Goal: Information Seeking & Learning: Learn about a topic

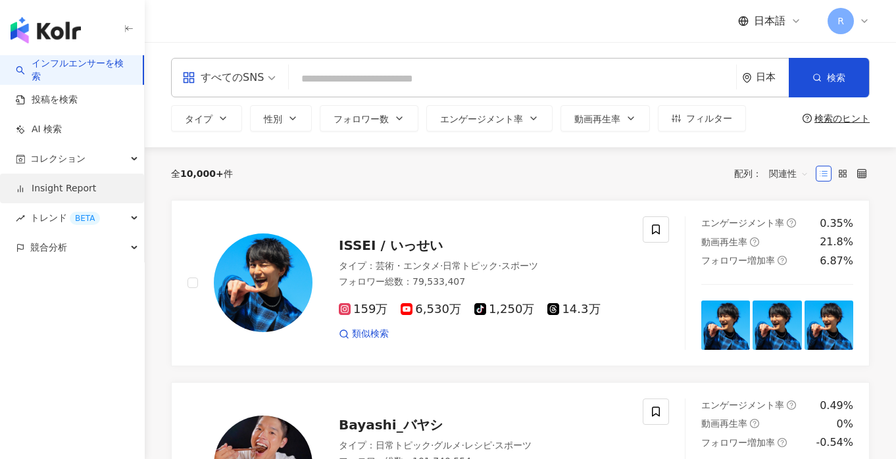
click at [41, 183] on link "Insight Report" at bounding box center [56, 188] width 80 height 13
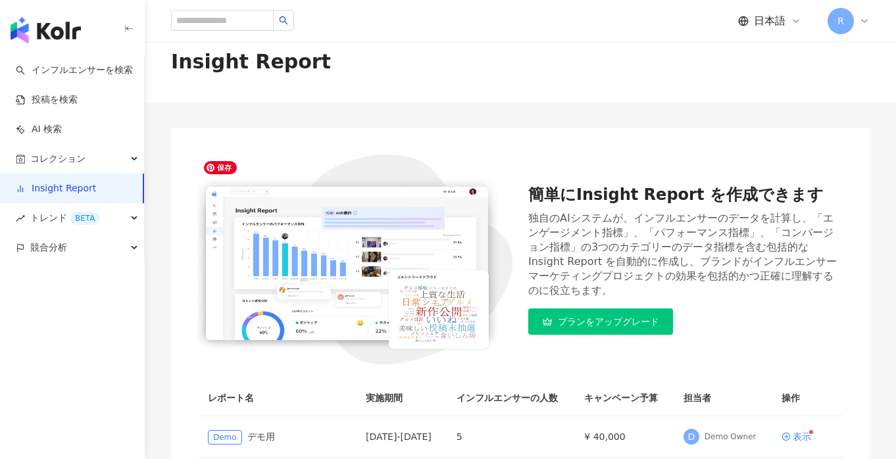
scroll to position [18, 0]
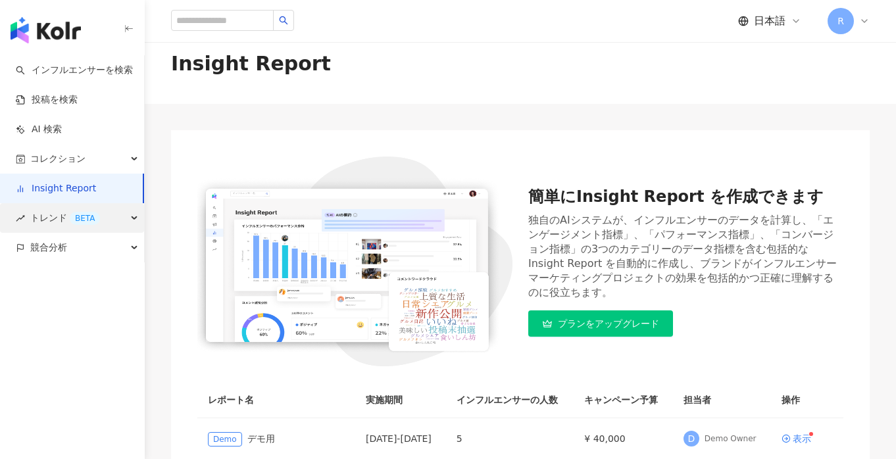
click at [52, 205] on span "トレンド BETA" at bounding box center [65, 218] width 70 height 30
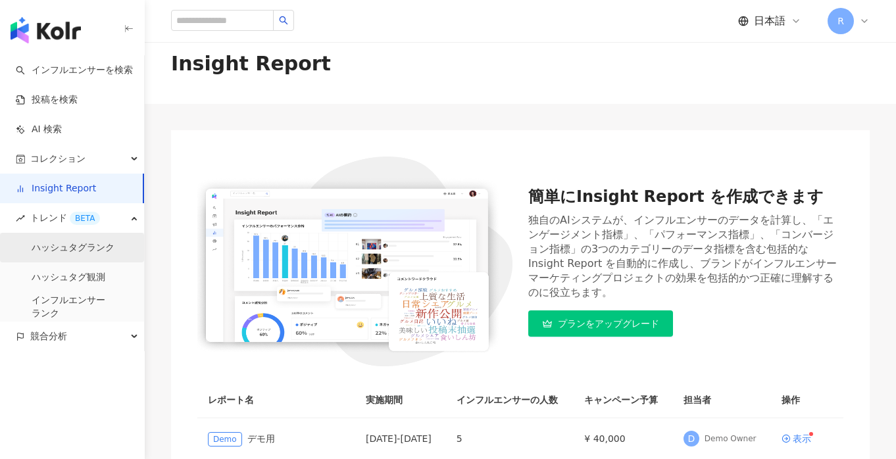
click at [80, 242] on link "ハッシュタグランク" at bounding box center [73, 248] width 83 height 13
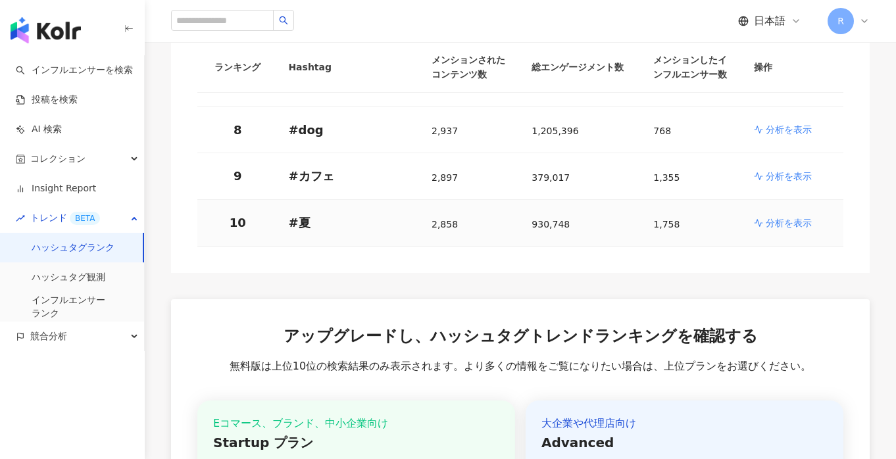
scroll to position [817, 0]
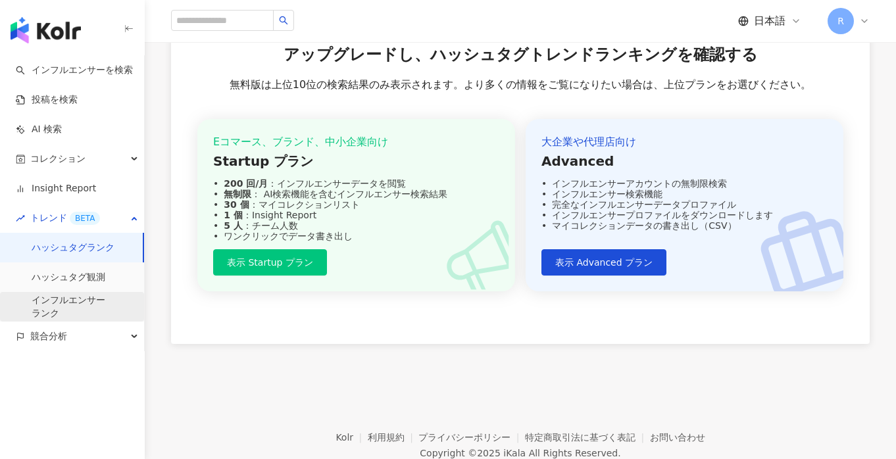
click at [86, 304] on link "インフルエンサー ランク" at bounding box center [69, 307] width 74 height 26
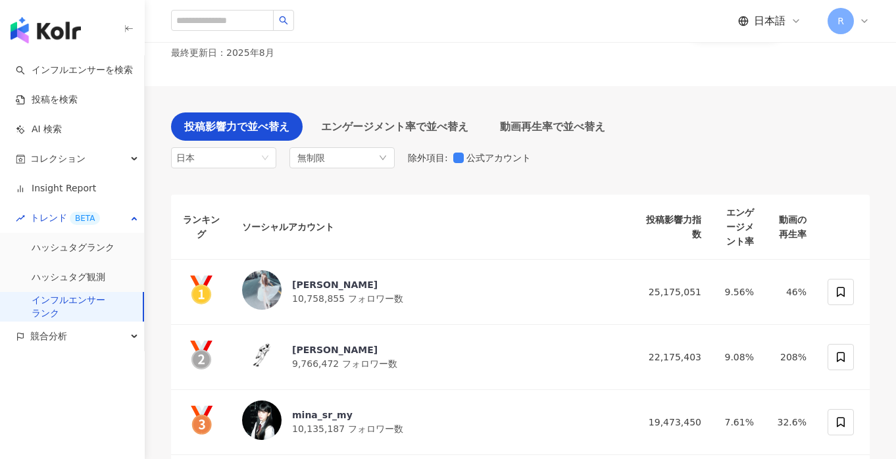
scroll to position [116, 0]
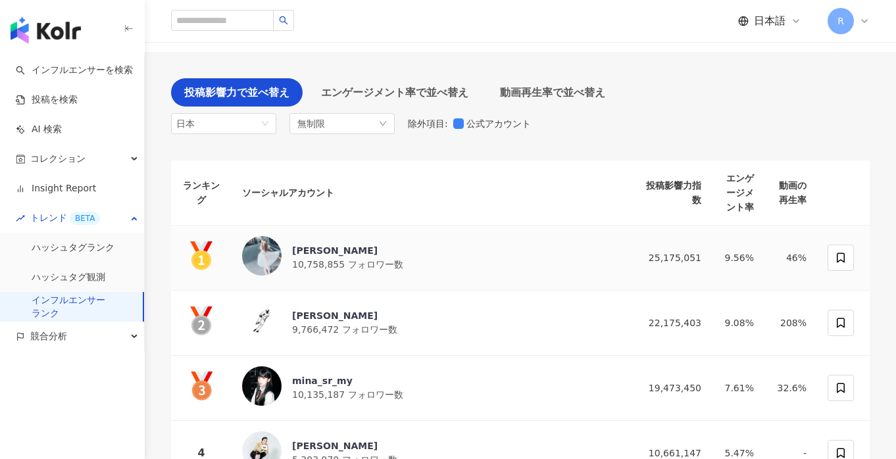
click at [313, 244] on div "宮脇咲良" at bounding box center [347, 250] width 111 height 13
click at [247, 15] on input "search" at bounding box center [222, 20] width 103 height 21
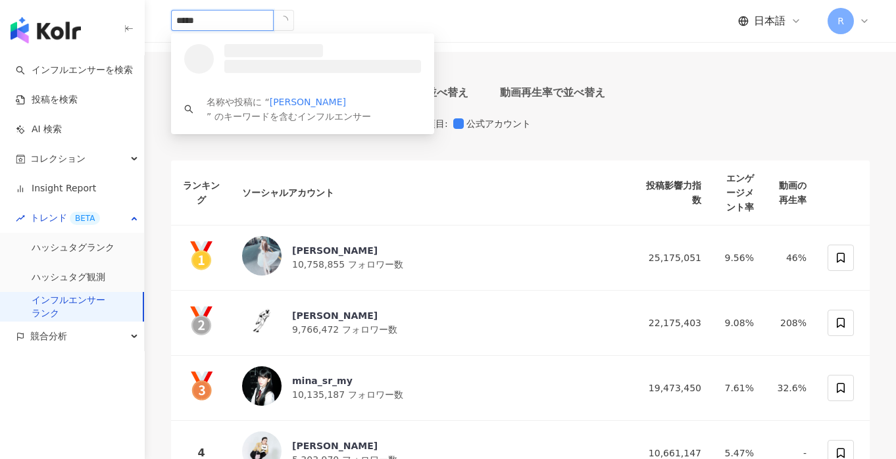
type input "******"
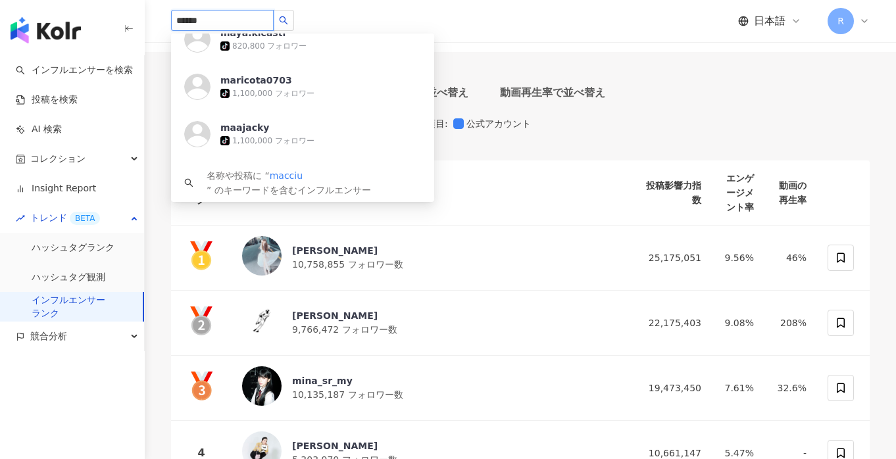
scroll to position [2725, 0]
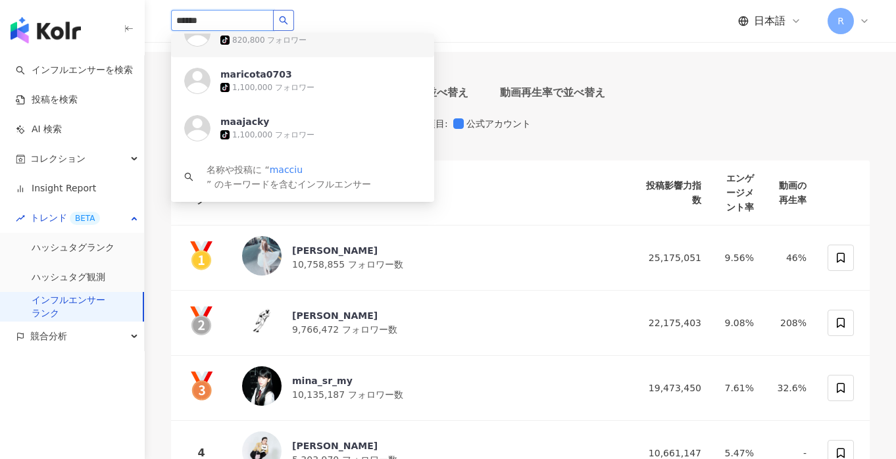
click at [286, 20] on icon "search" at bounding box center [283, 20] width 9 height 9
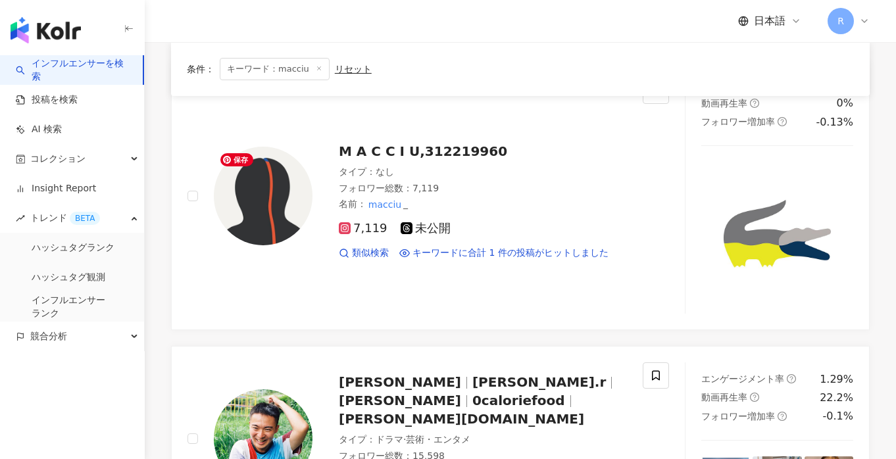
scroll to position [155, 0]
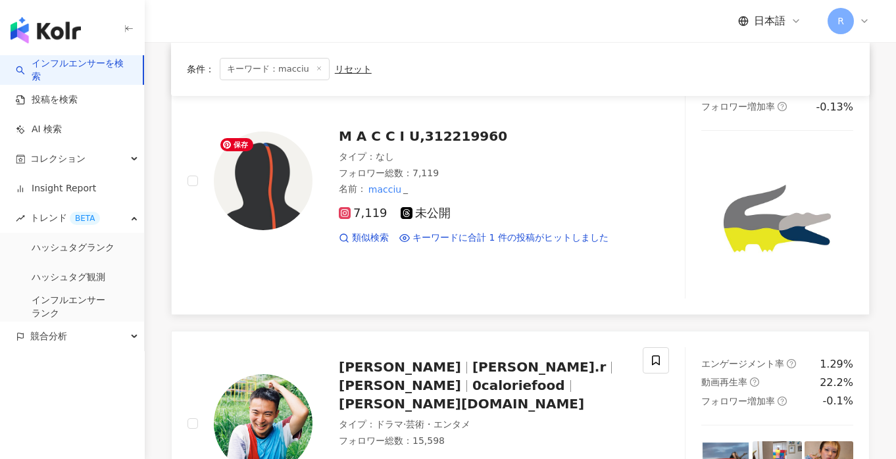
click at [249, 210] on img at bounding box center [263, 181] width 99 height 99
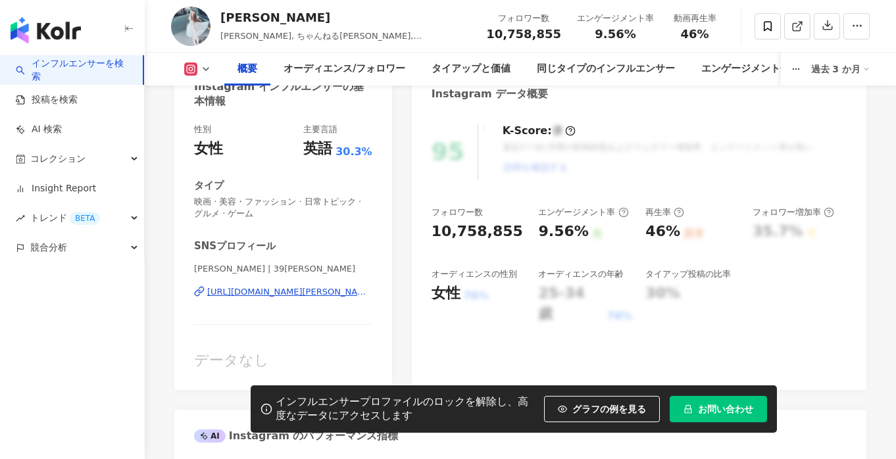
scroll to position [142, 0]
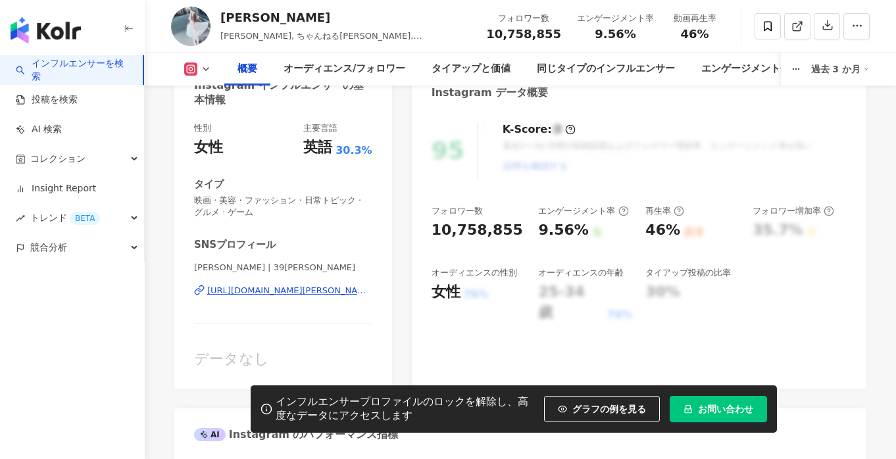
click at [307, 291] on div "https://www.instagram.com/39saku_chan/" at bounding box center [289, 291] width 165 height 12
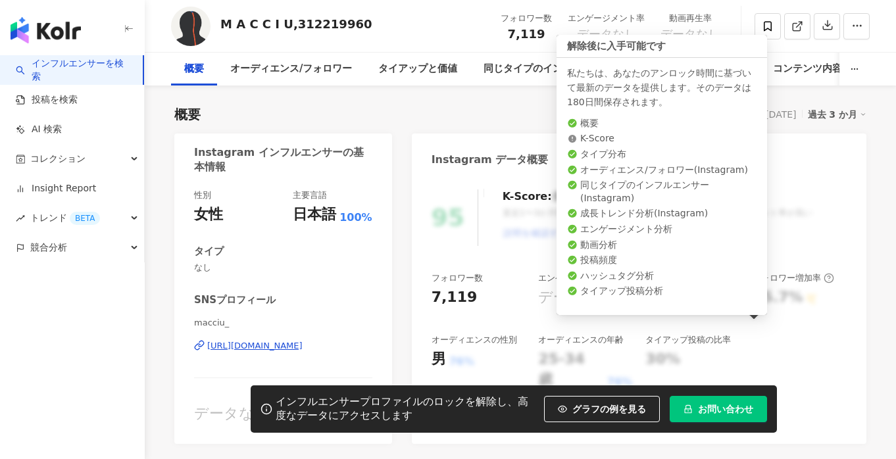
scroll to position [442, 0]
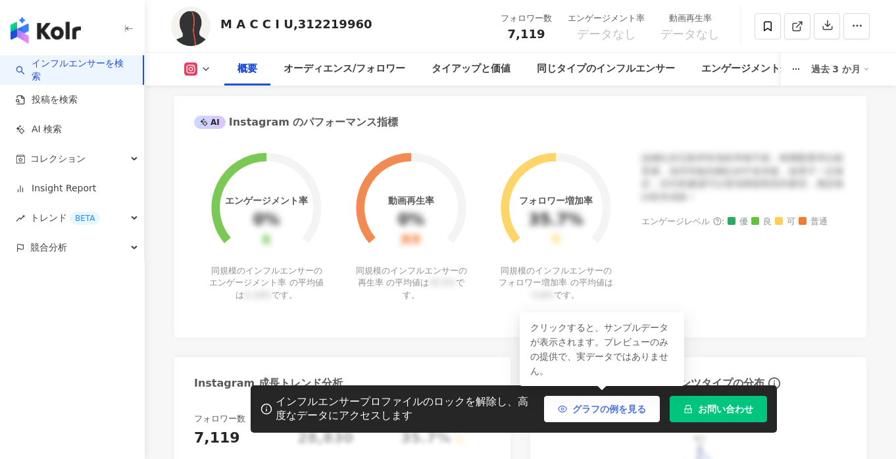
click at [561, 400] on button "グラフの例を見る" at bounding box center [602, 409] width 116 height 26
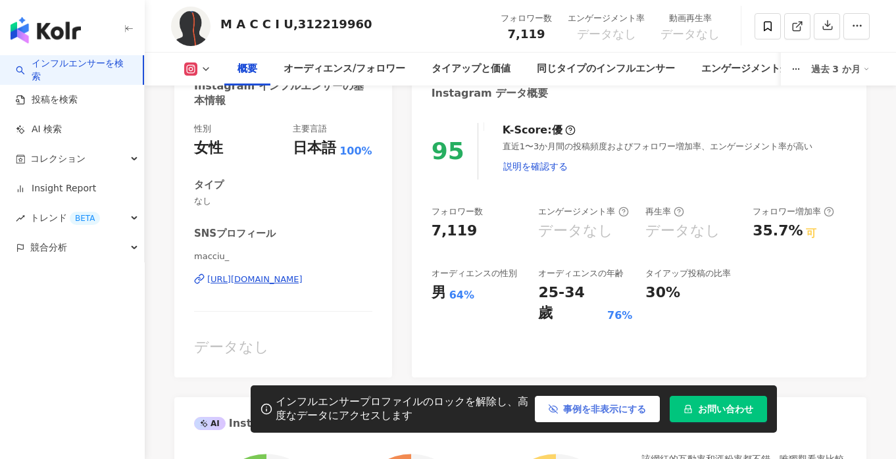
scroll to position [140, 0]
